Goal: Entertainment & Leisure: Consume media (video, audio)

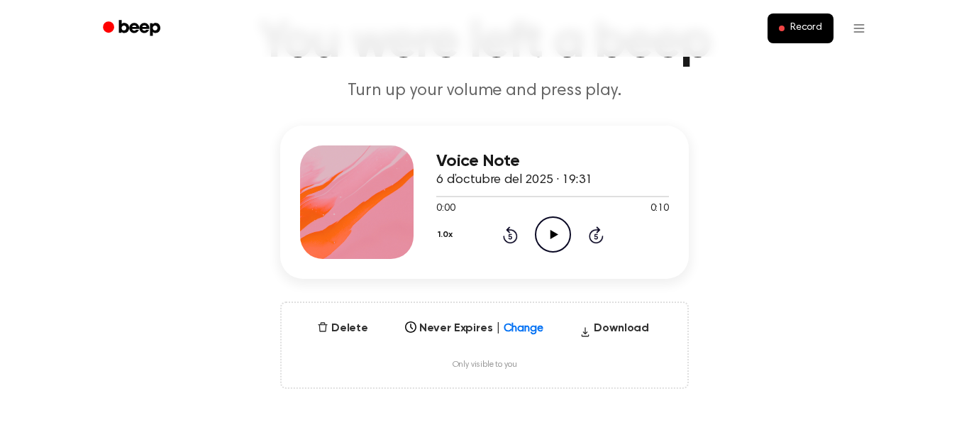
scroll to position [101, 0]
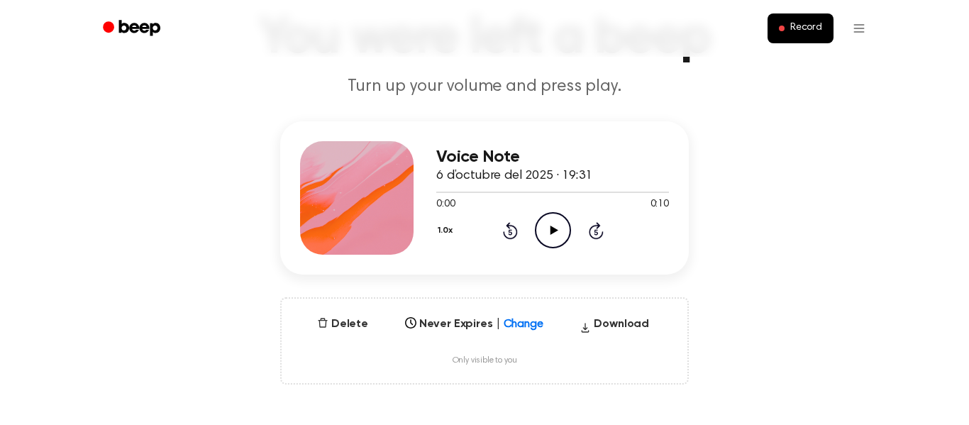
click at [568, 226] on icon "Play Audio" at bounding box center [553, 230] width 36 height 36
click at [560, 233] on icon "Pause Audio" at bounding box center [553, 230] width 36 height 36
click at [560, 233] on icon "Play Audio" at bounding box center [553, 230] width 36 height 36
drag, startPoint x: 528, startPoint y: 193, endPoint x: 453, endPoint y: 196, distance: 75.2
click at [453, 196] on div at bounding box center [552, 191] width 233 height 11
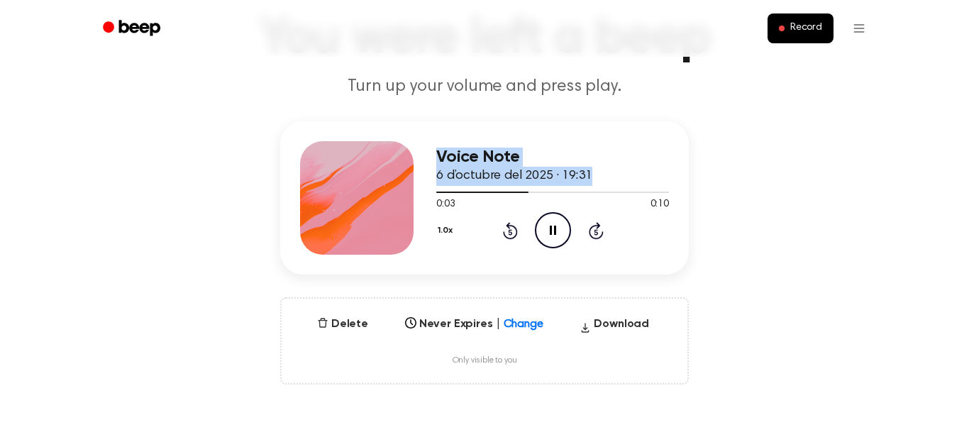
drag, startPoint x: 529, startPoint y: 197, endPoint x: 402, endPoint y: 202, distance: 127.8
click at [402, 202] on div "Voice Note 6 d’octubre del 2025 · 19:31 0:03 0:10 Your browser does not support…" at bounding box center [484, 197] width 409 height 153
click at [536, 180] on span "6 d’octubre del 2025 · 19:31" at bounding box center [514, 176] width 156 height 13
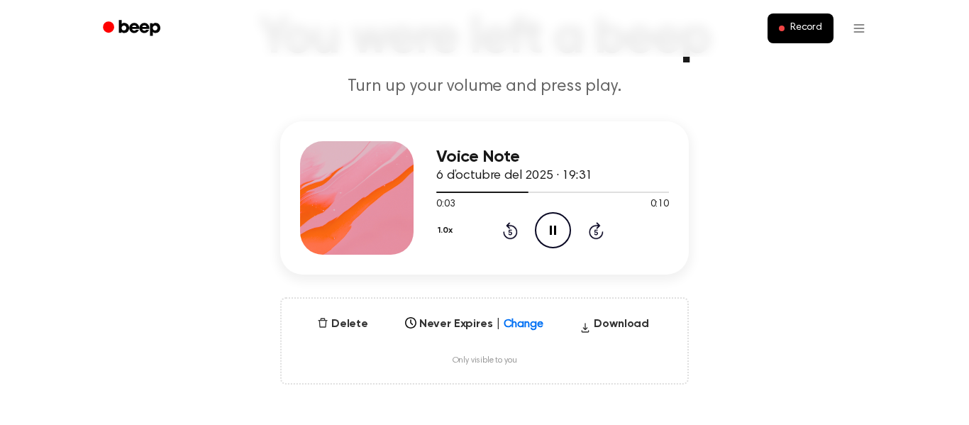
click at [721, 223] on div "Voice Note 6 d’octubre del 2025 · 19:31 0:03 0:10 Your browser does not support…" at bounding box center [484, 252] width 935 height 263
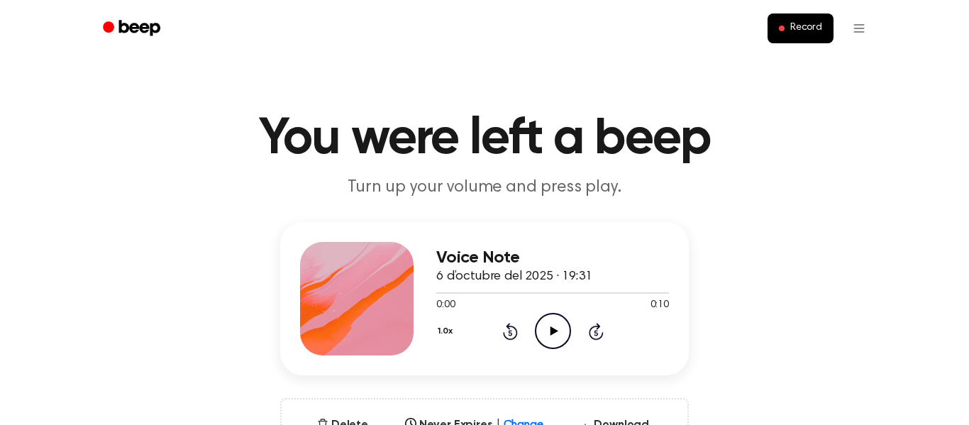
click at [565, 336] on icon "Play Audio" at bounding box center [553, 331] width 36 height 36
click at [552, 341] on icon "Pause Audio" at bounding box center [553, 331] width 36 height 36
click at [552, 341] on icon "Play Audio" at bounding box center [553, 331] width 36 height 36
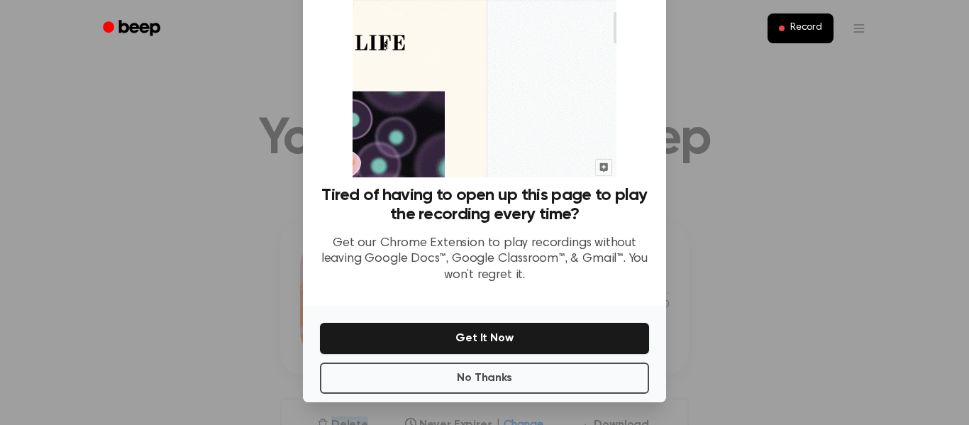
scroll to position [85, 0]
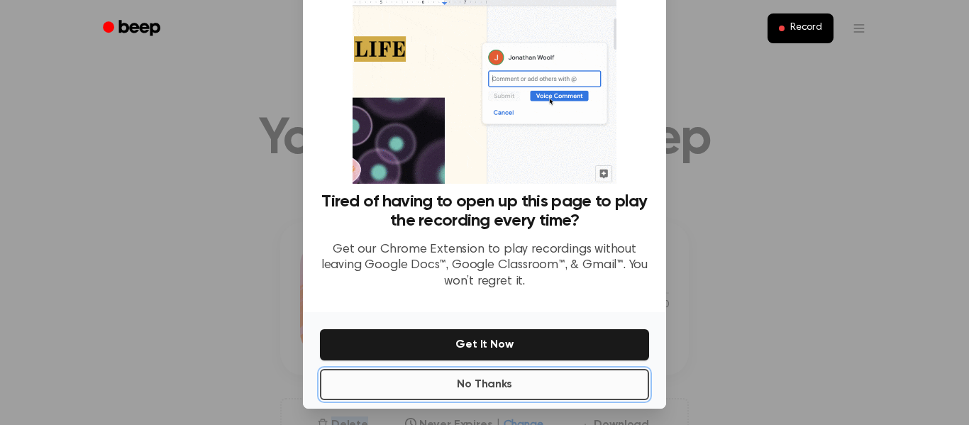
click at [527, 384] on button "No Thanks" at bounding box center [484, 384] width 329 height 31
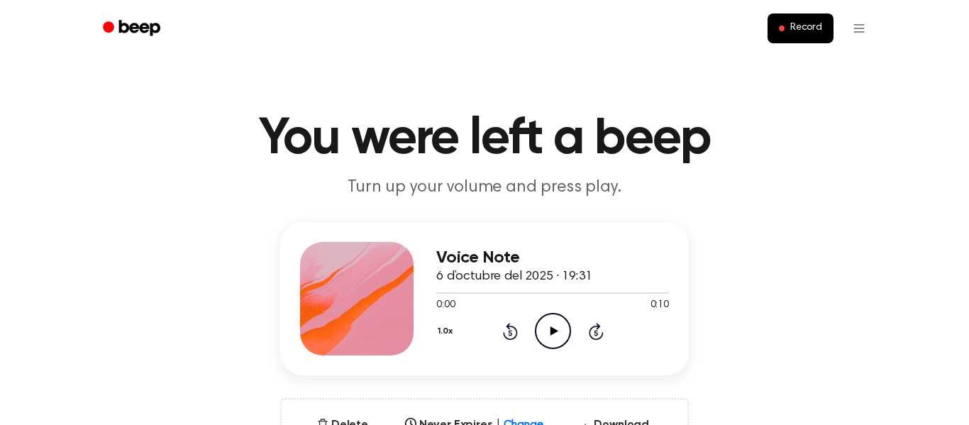
click at [550, 342] on icon "Play Audio" at bounding box center [553, 331] width 36 height 36
click at [550, 342] on icon "Pause Audio" at bounding box center [553, 331] width 36 height 36
click at [550, 342] on icon "Play Audio" at bounding box center [553, 331] width 36 height 36
click at [557, 323] on icon "Pause Audio" at bounding box center [553, 331] width 36 height 36
click at [557, 323] on icon "Play Audio" at bounding box center [553, 331] width 36 height 36
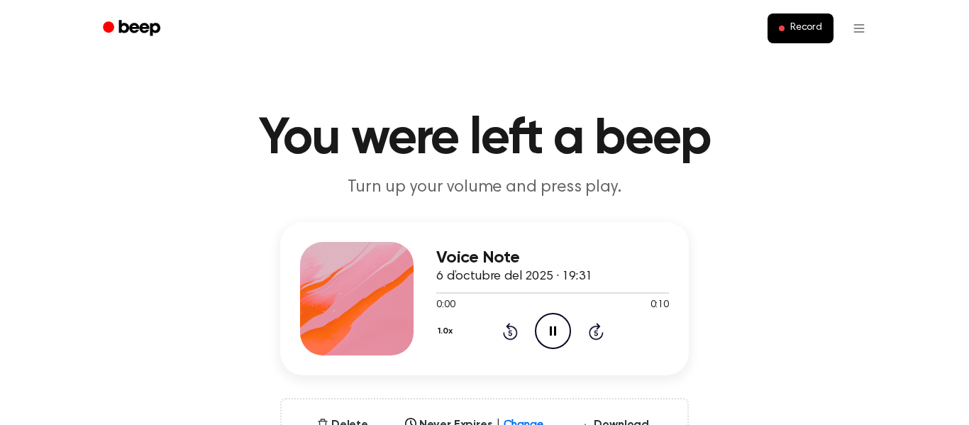
click at [599, 326] on icon at bounding box center [596, 331] width 15 height 17
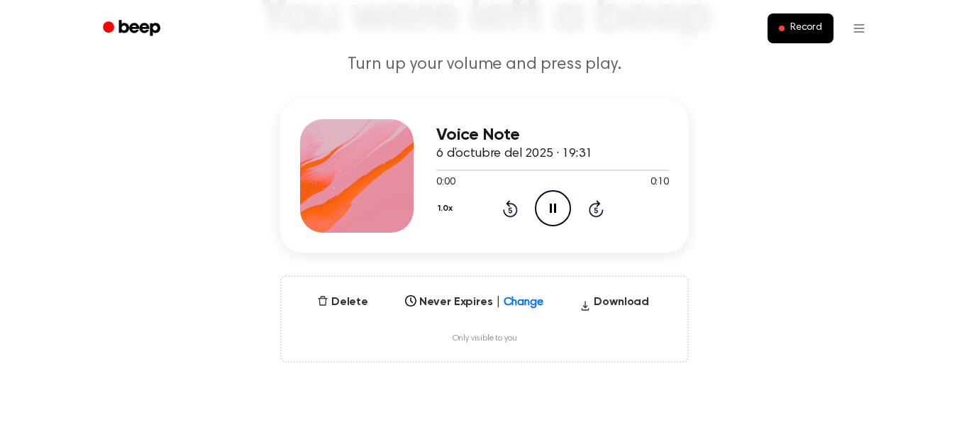
scroll to position [129, 0]
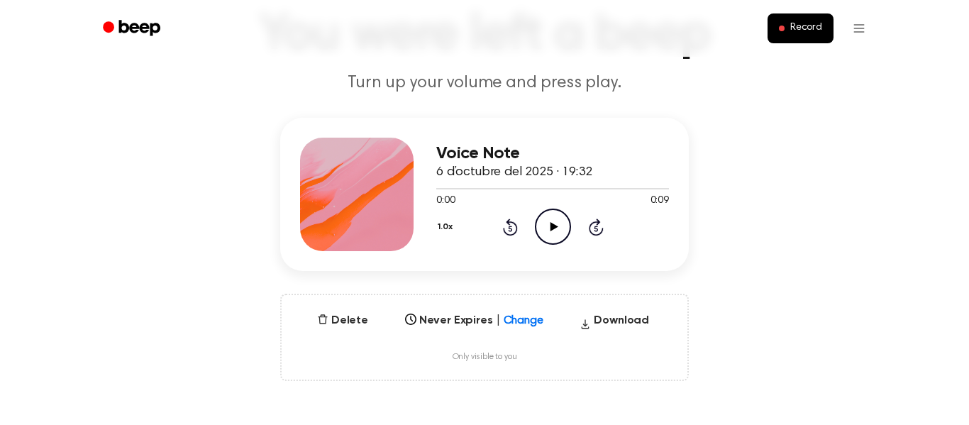
scroll to position [101, 0]
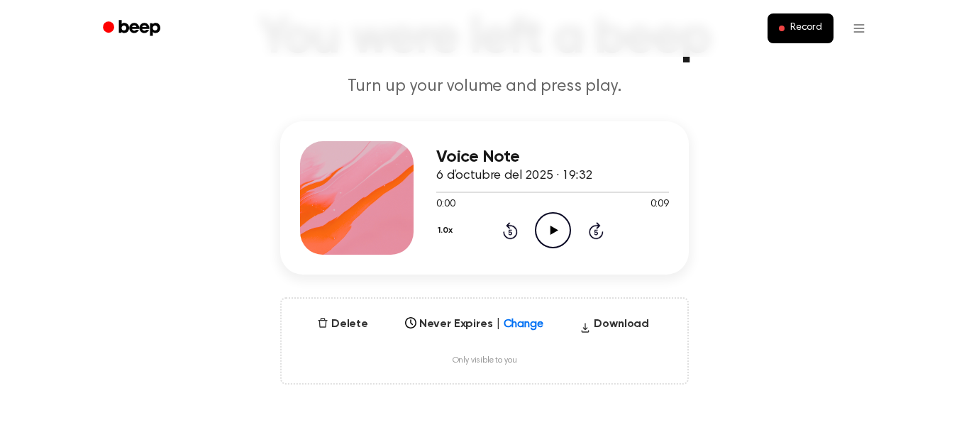
click at [550, 218] on icon "Play Audio" at bounding box center [553, 230] width 36 height 36
click at [556, 223] on icon "Pause Audio" at bounding box center [553, 230] width 36 height 36
click at [559, 227] on icon "Play Audio" at bounding box center [553, 230] width 36 height 36
click at [560, 230] on icon "Pause Audio" at bounding box center [553, 230] width 36 height 36
click at [558, 224] on icon "Play Audio" at bounding box center [553, 230] width 36 height 36
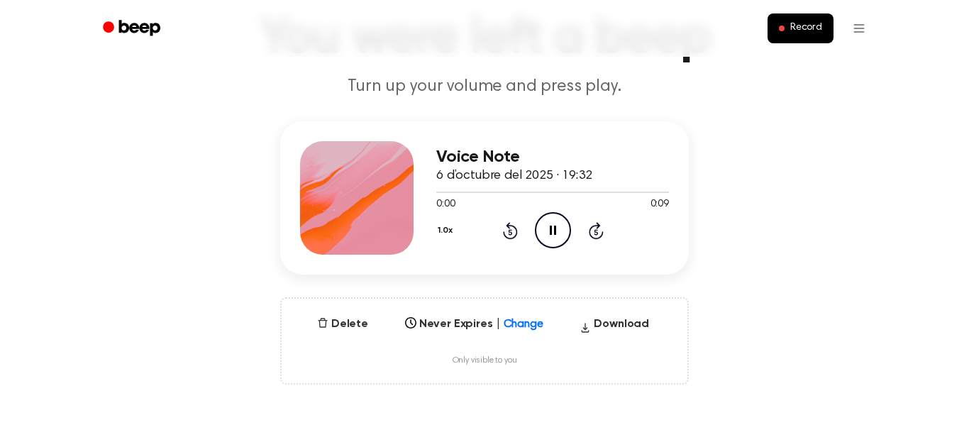
click at [560, 226] on icon "Pause Audio" at bounding box center [553, 230] width 36 height 36
click at [560, 226] on icon "Play Audio" at bounding box center [553, 230] width 36 height 36
click at [560, 226] on icon "Pause Audio" at bounding box center [553, 230] width 36 height 36
click at [560, 226] on icon "Play Audio" at bounding box center [553, 230] width 36 height 36
click at [560, 226] on icon "Pause Audio" at bounding box center [553, 230] width 36 height 36
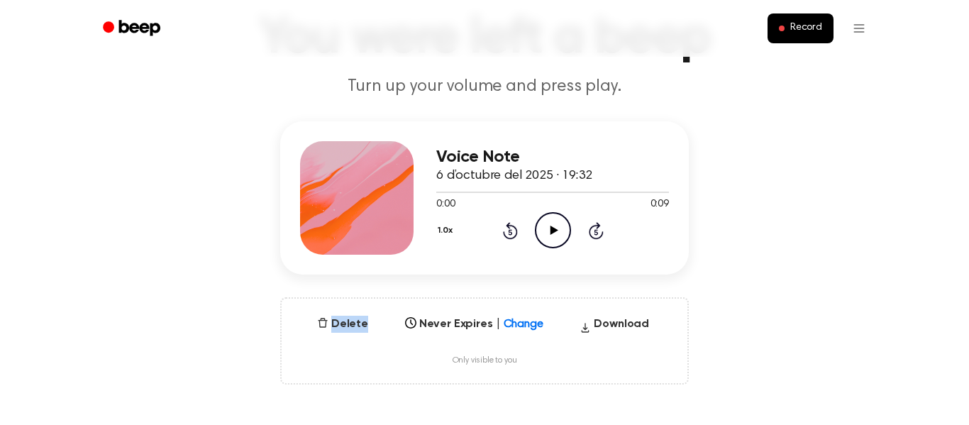
click at [560, 226] on icon "Play Audio" at bounding box center [553, 230] width 36 height 36
click at [560, 226] on icon "Pause Audio" at bounding box center [553, 230] width 36 height 36
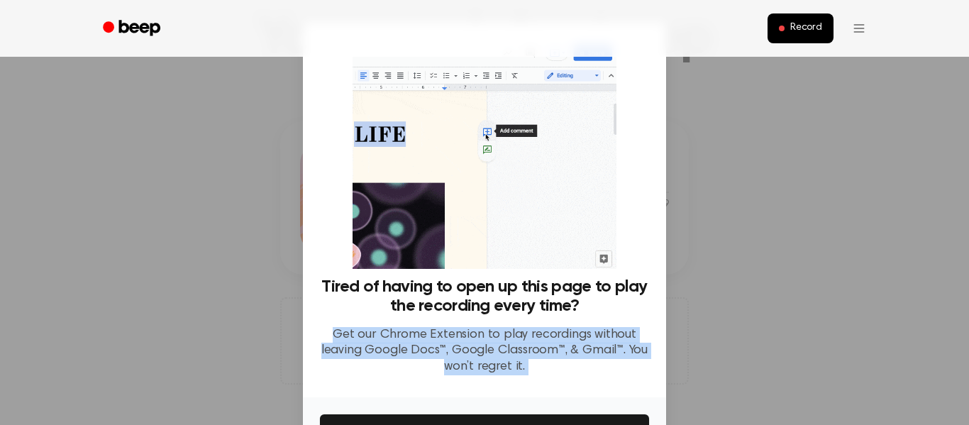
click at [560, 226] on div "Tired of having to open up this page to play the recording every time? Get our …" at bounding box center [484, 210] width 363 height 375
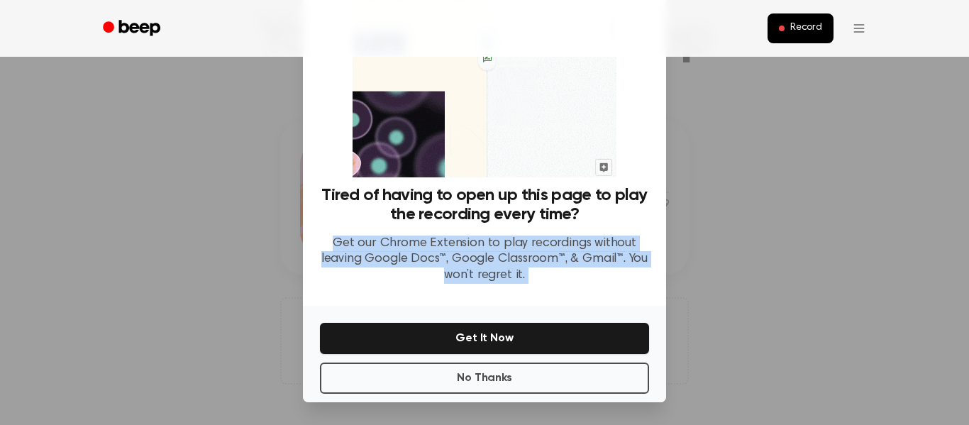
scroll to position [78, 0]
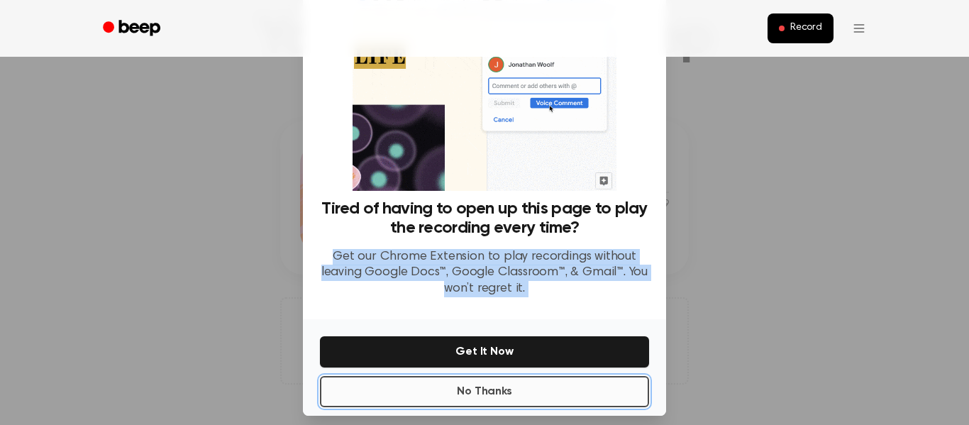
click at [427, 404] on button "No Thanks" at bounding box center [484, 391] width 329 height 31
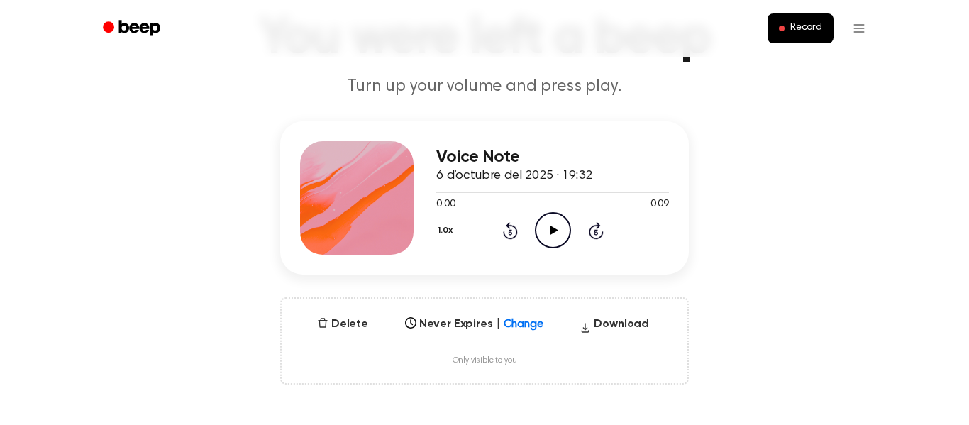
click at [559, 236] on icon "Play Audio" at bounding box center [553, 230] width 36 height 36
click at [635, 318] on button "Download" at bounding box center [614, 327] width 81 height 23
click at [588, 314] on div "Delete Never Expires | Change Select... Download in progress... Only visible to…" at bounding box center [484, 340] width 409 height 87
